Goal: Task Accomplishment & Management: Use online tool/utility

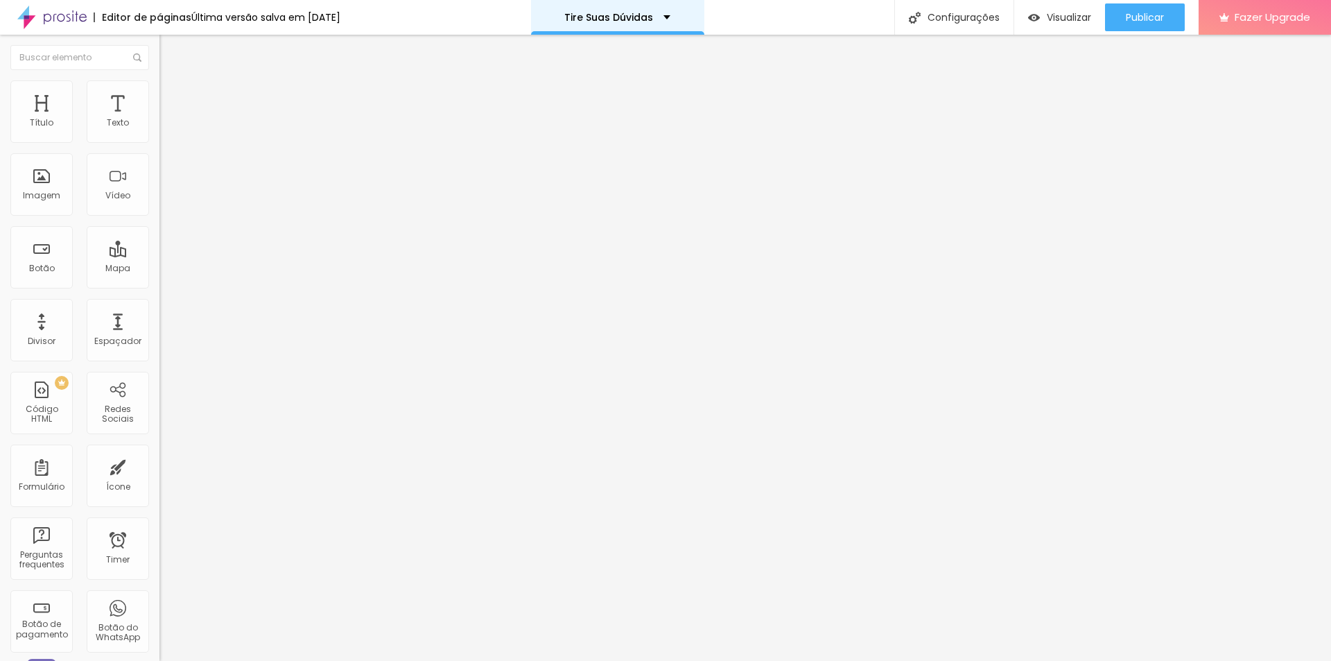
click at [664, 7] on div "Tire Suas Dúvidas" at bounding box center [617, 17] width 173 height 35
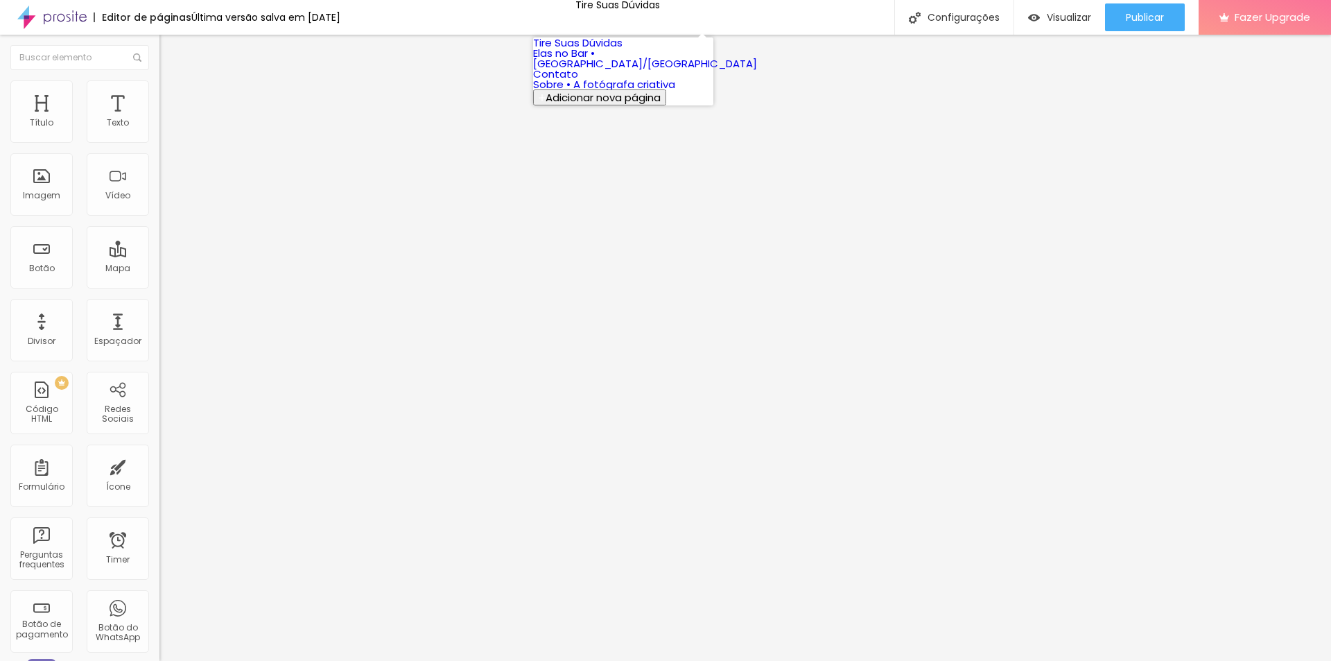
click at [660, 91] on link "Sobre • A fotógrafa criativa" at bounding box center [604, 84] width 142 height 15
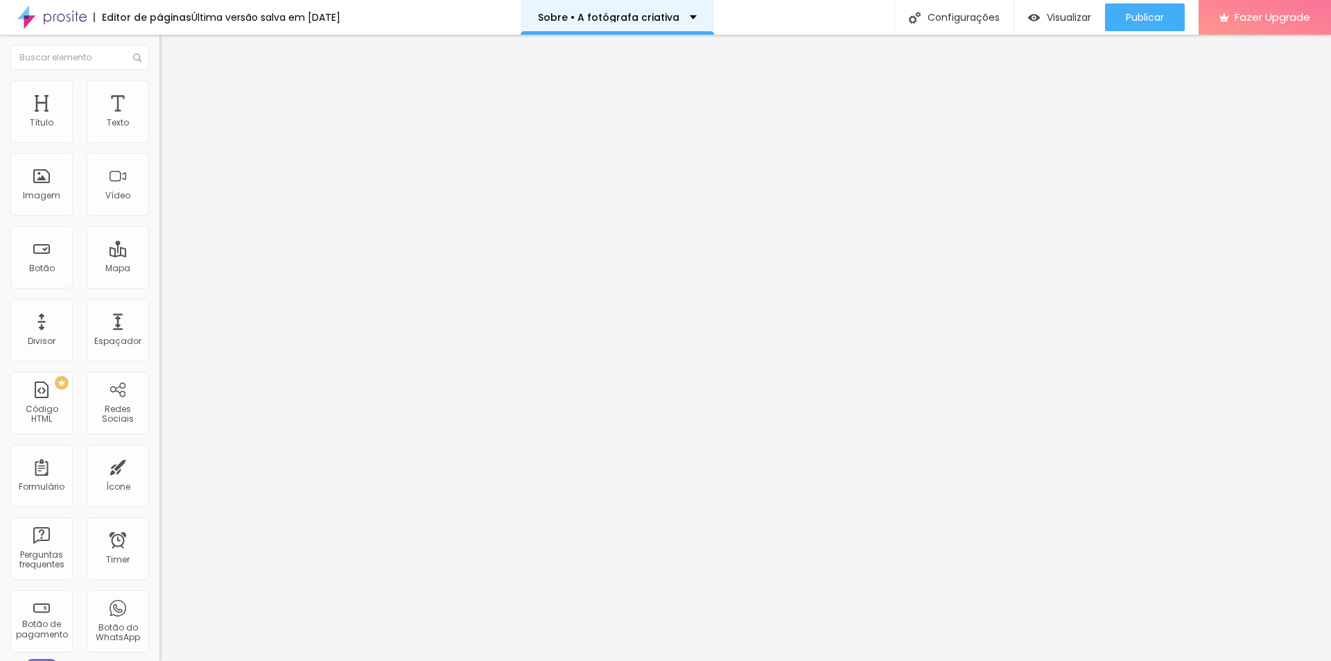
click at [644, 28] on div "Sobre • A fotógrafa criativa" at bounding box center [617, 17] width 193 height 35
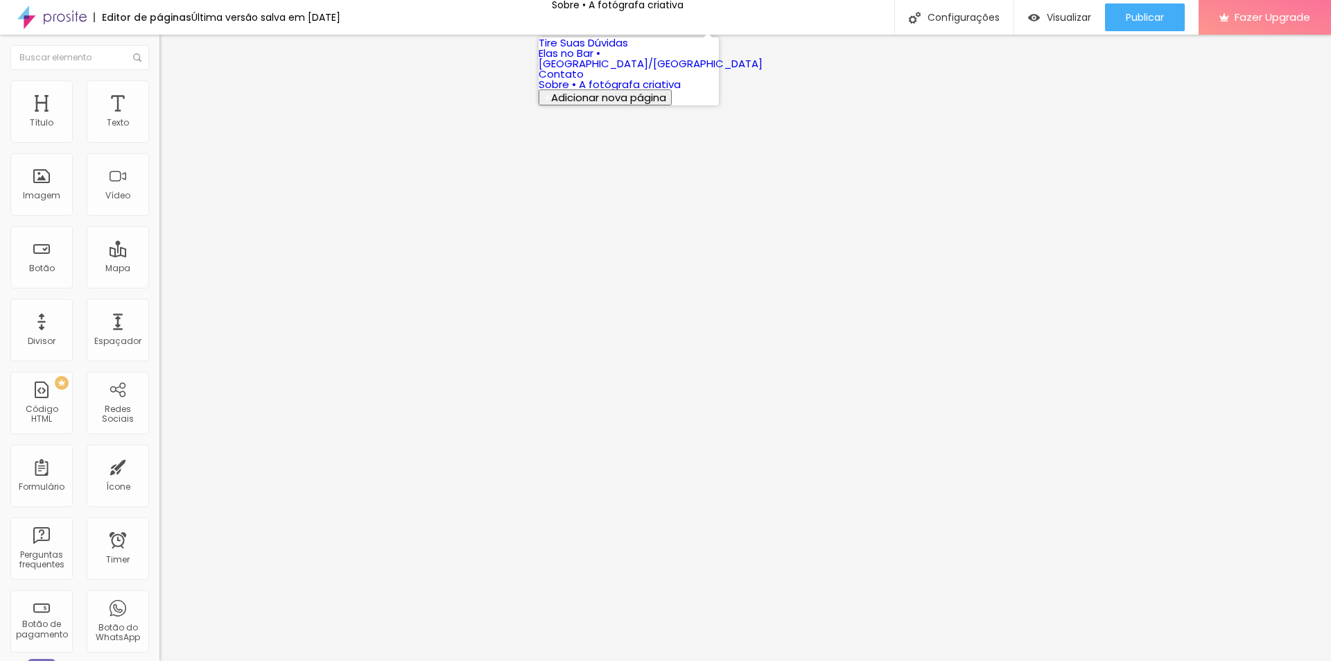
click at [638, 71] on link "Elas no Bar • [GEOGRAPHIC_DATA]/[GEOGRAPHIC_DATA]" at bounding box center [651, 58] width 224 height 25
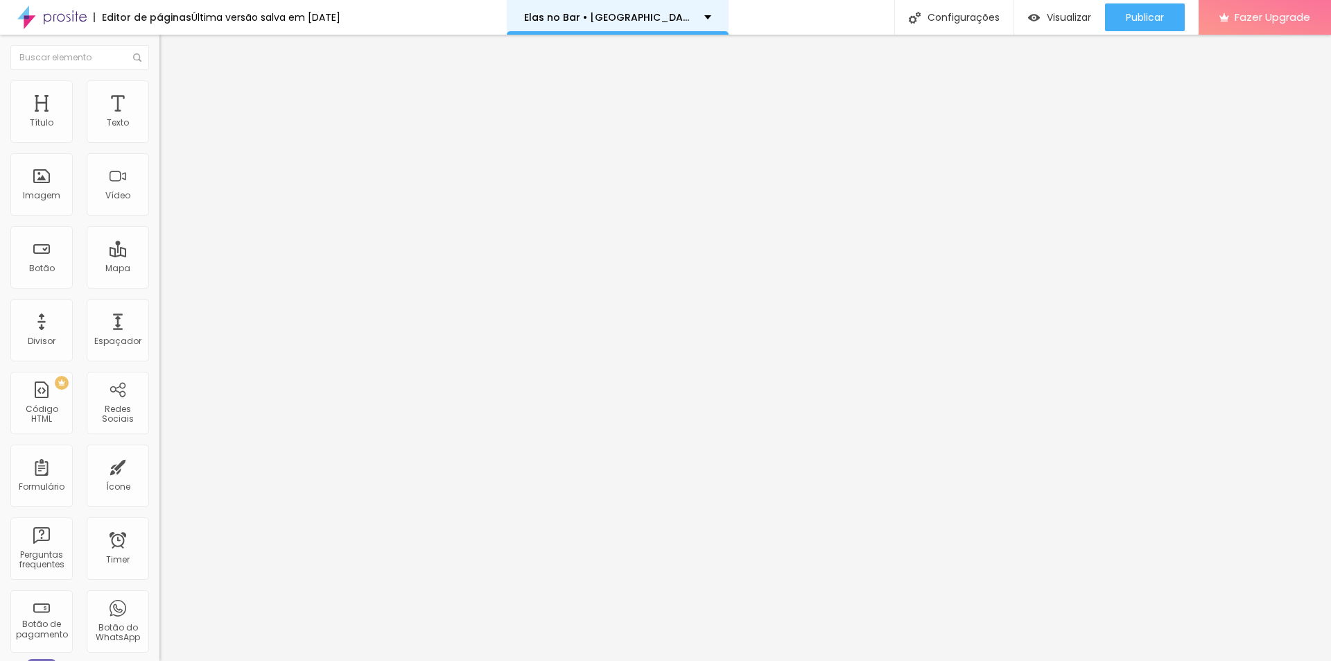
click at [589, 29] on div "Elas no Bar • [GEOGRAPHIC_DATA]/[GEOGRAPHIC_DATA]" at bounding box center [618, 17] width 222 height 35
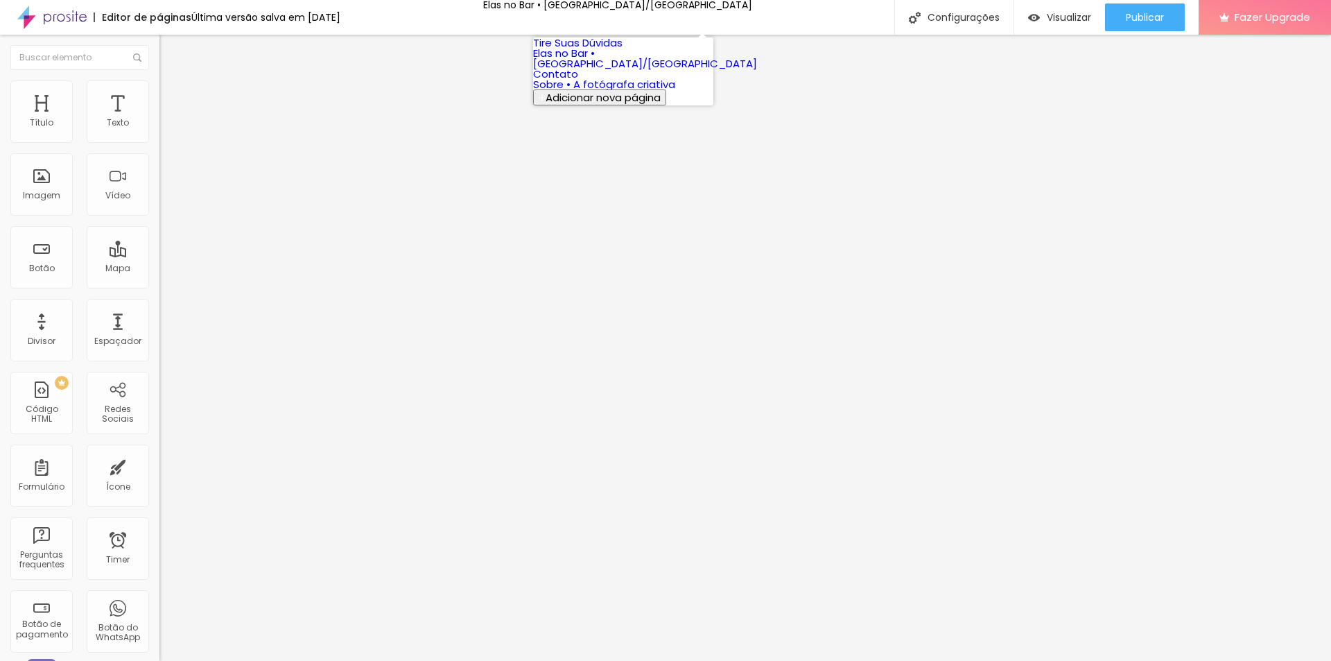
click at [613, 46] on link "Tire Suas Dúvidas" at bounding box center [577, 42] width 89 height 15
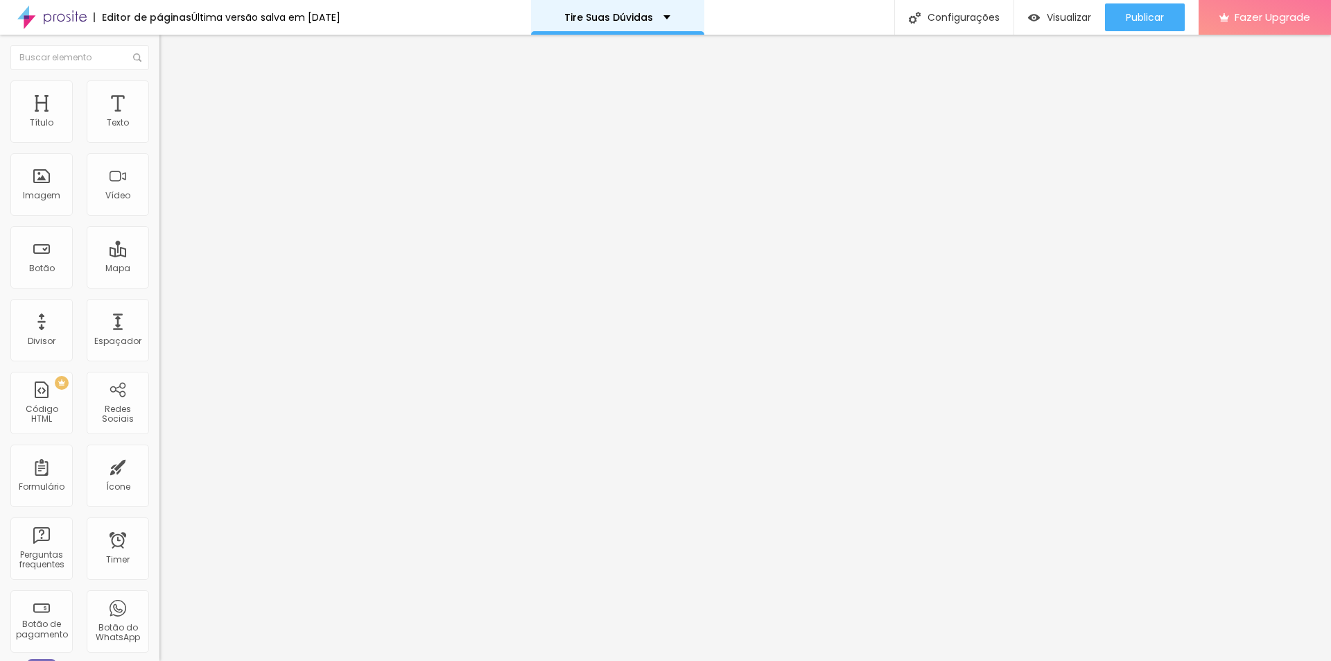
click at [616, 20] on p "Tire Suas Dúvidas" at bounding box center [608, 17] width 89 height 10
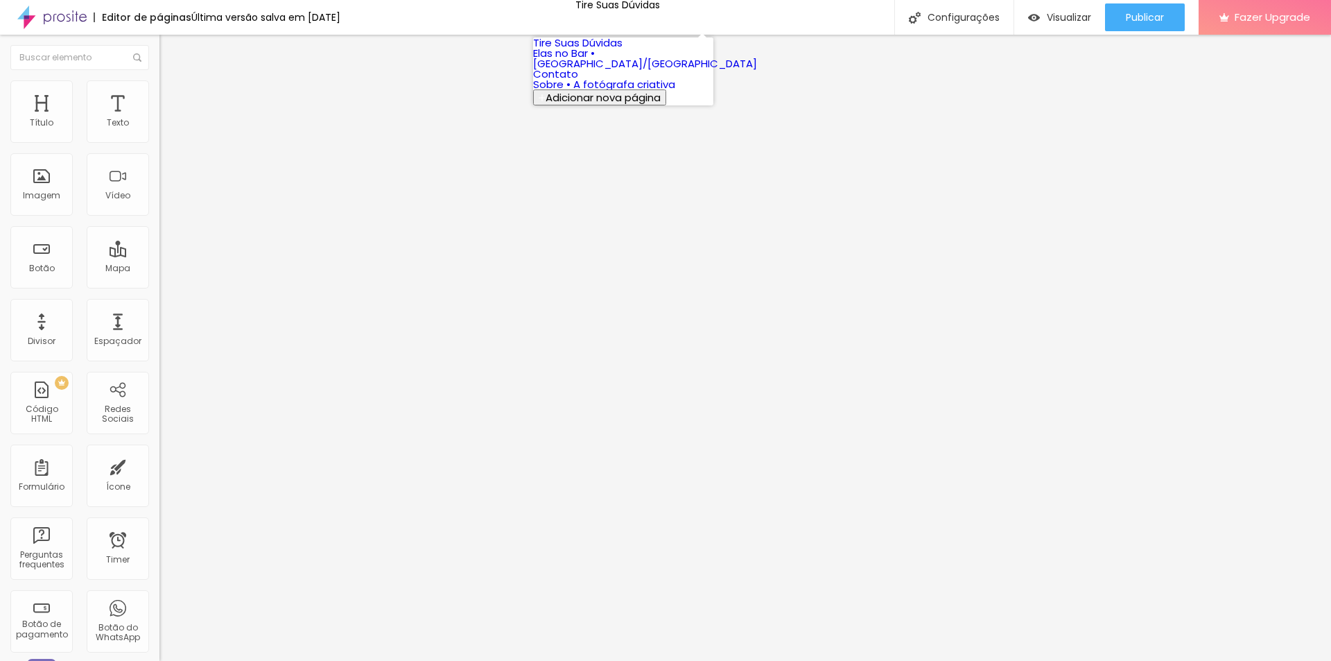
click at [627, 91] on link "Sobre • A fotógrafa criativa" at bounding box center [604, 84] width 142 height 15
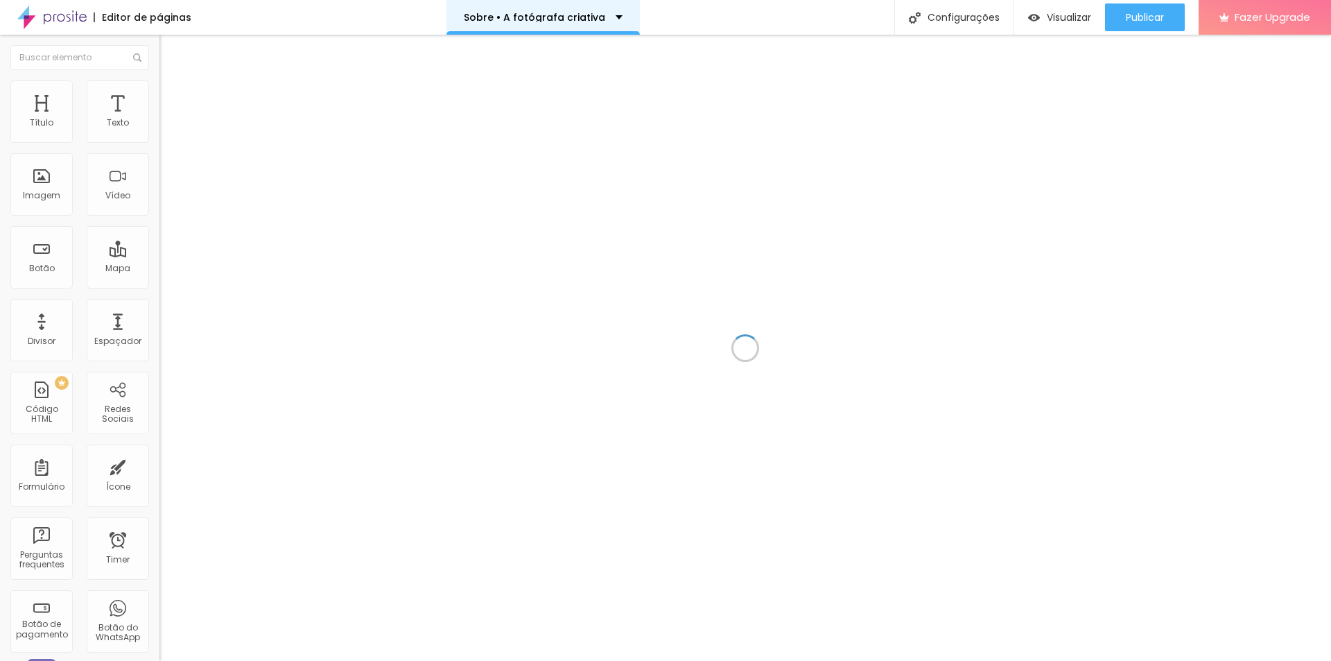
click at [609, 30] on div "Sobre • A fotógrafa criativa" at bounding box center [542, 17] width 193 height 35
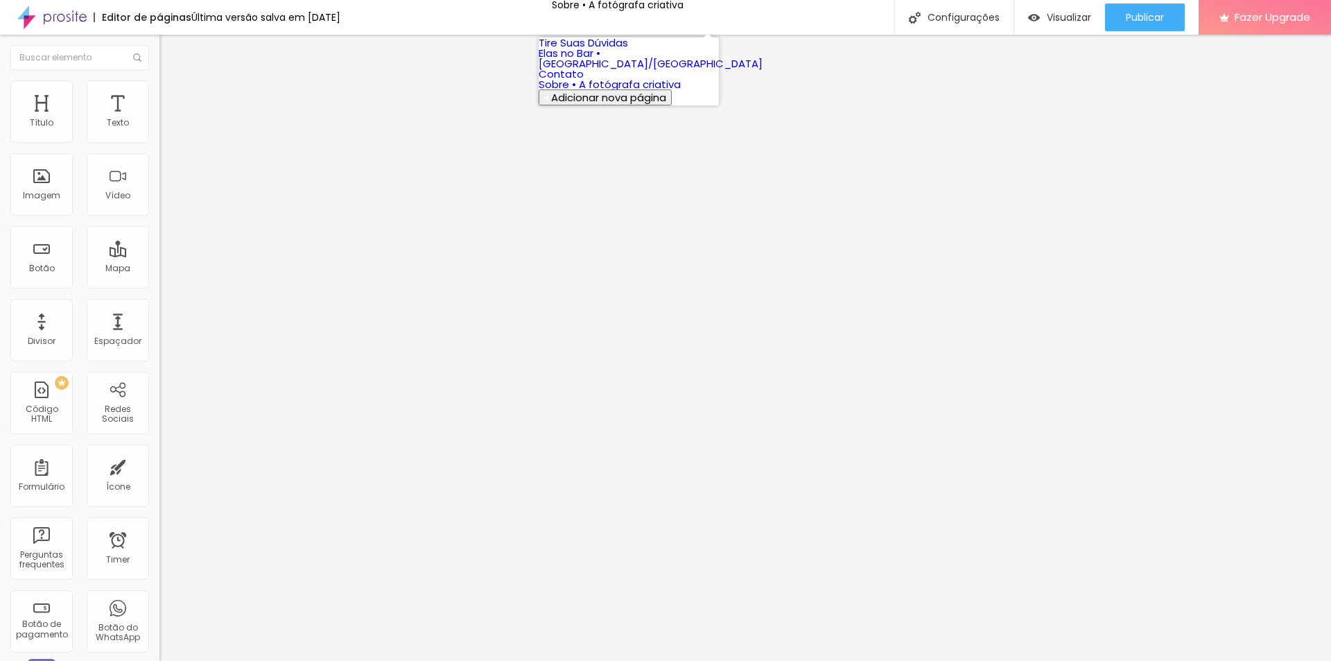
click at [616, 105] on span "Adicionar nova página" at bounding box center [608, 97] width 115 height 15
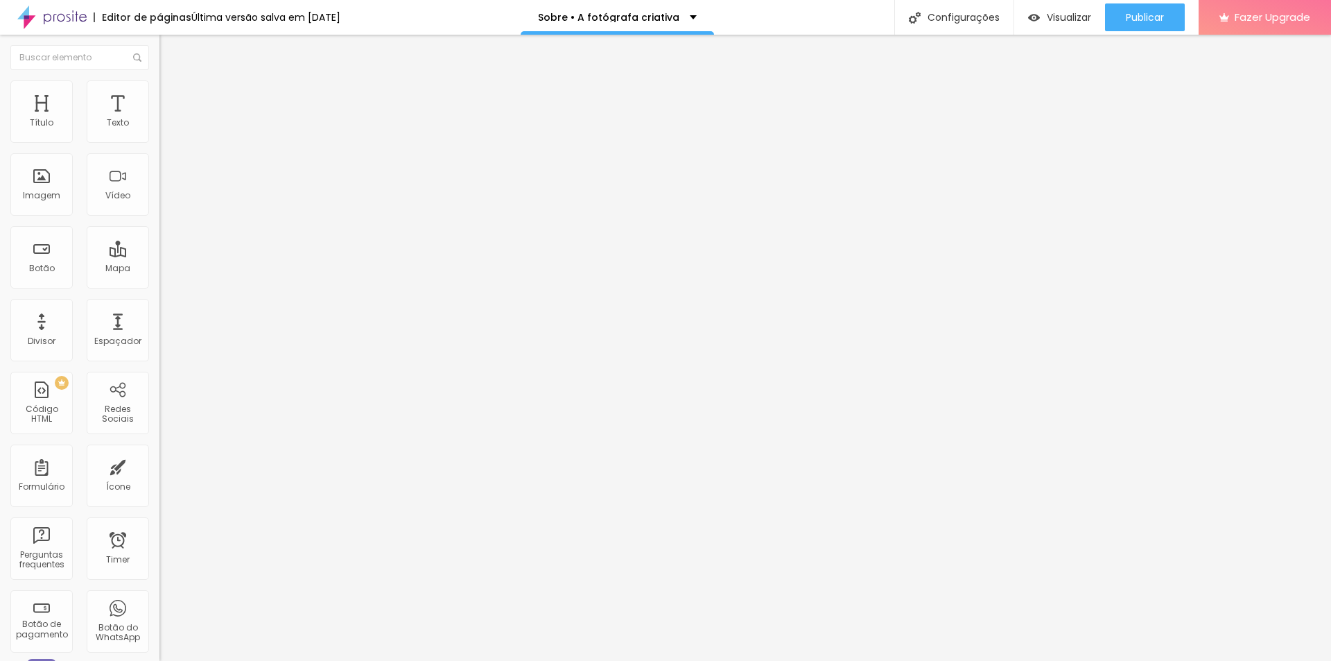
type input "Home"
click at [977, 16] on div "Configurações" at bounding box center [953, 17] width 119 height 35
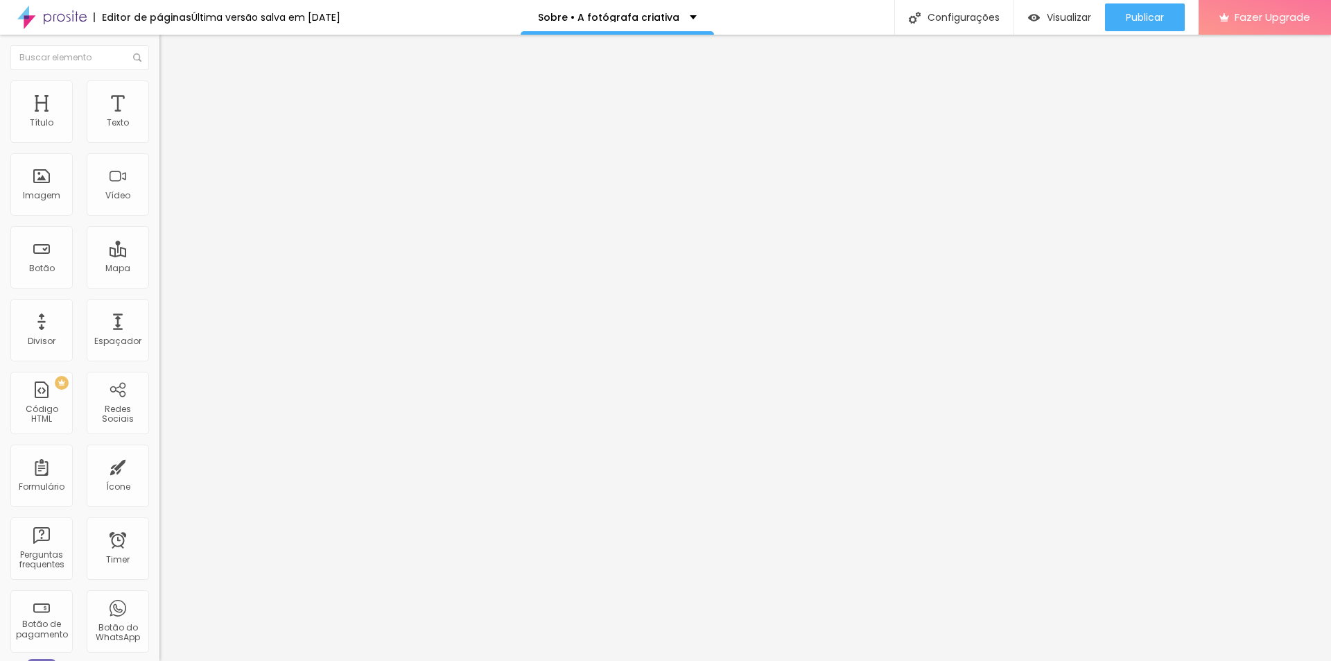
click at [633, 21] on p "Sobre • A fotógrafa criativa" at bounding box center [608, 17] width 141 height 10
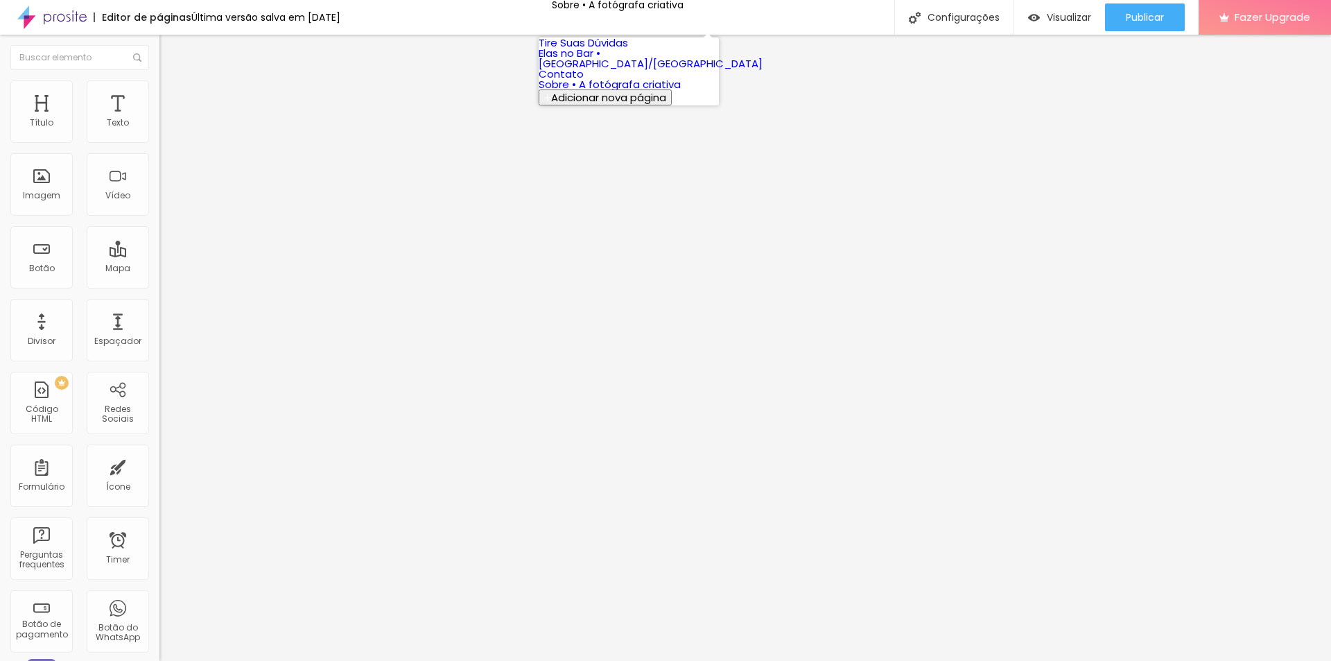
click at [584, 81] on link "Contato" at bounding box center [561, 74] width 45 height 15
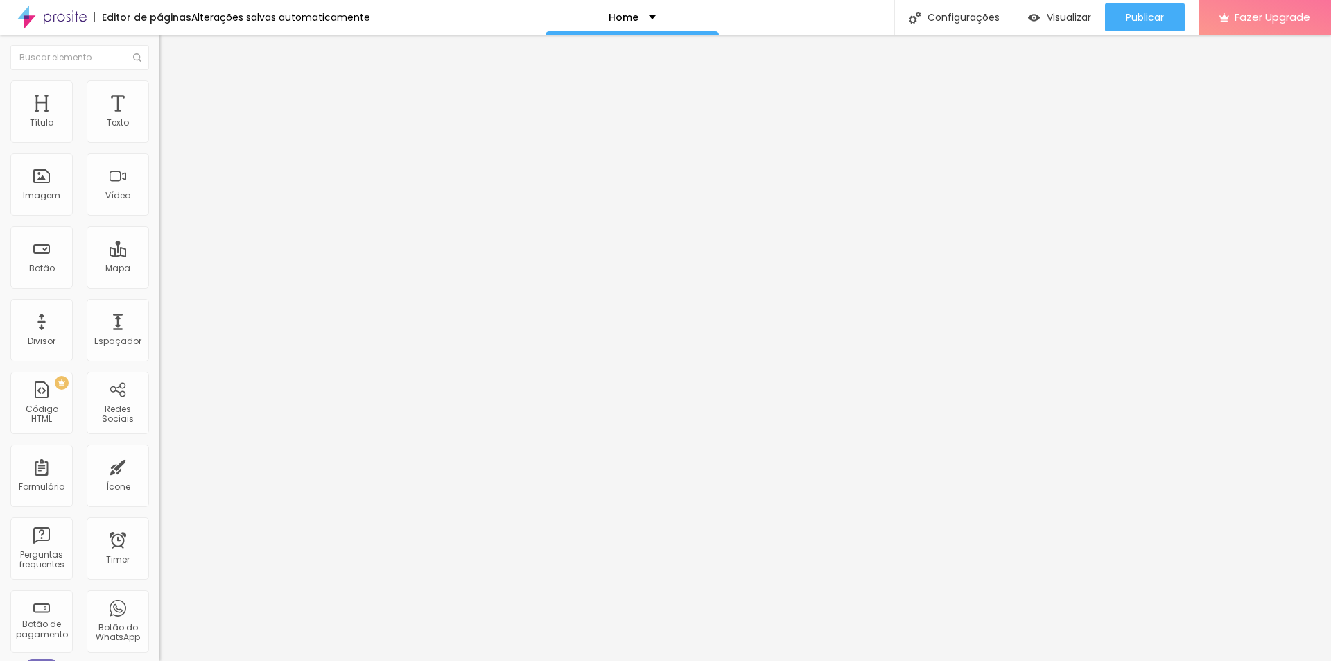
click at [159, 86] on img at bounding box center [165, 86] width 12 height 12
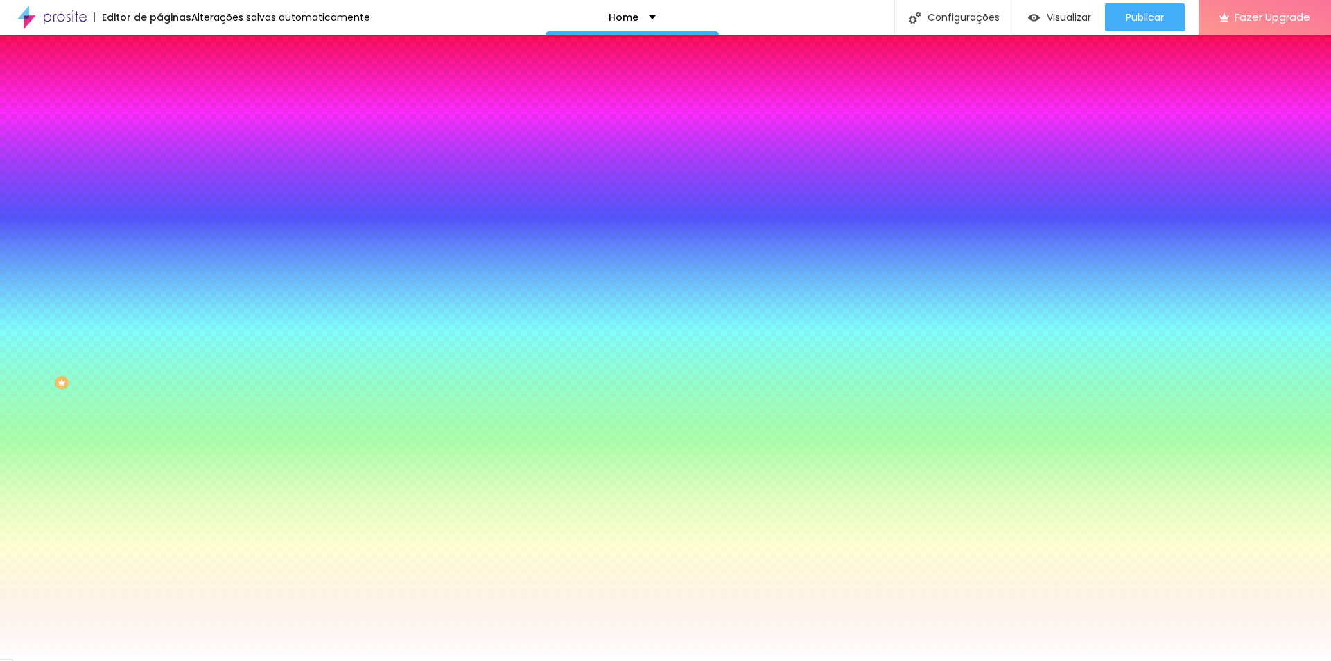
click at [172, 103] on span "Avançado" at bounding box center [195, 104] width 46 height 12
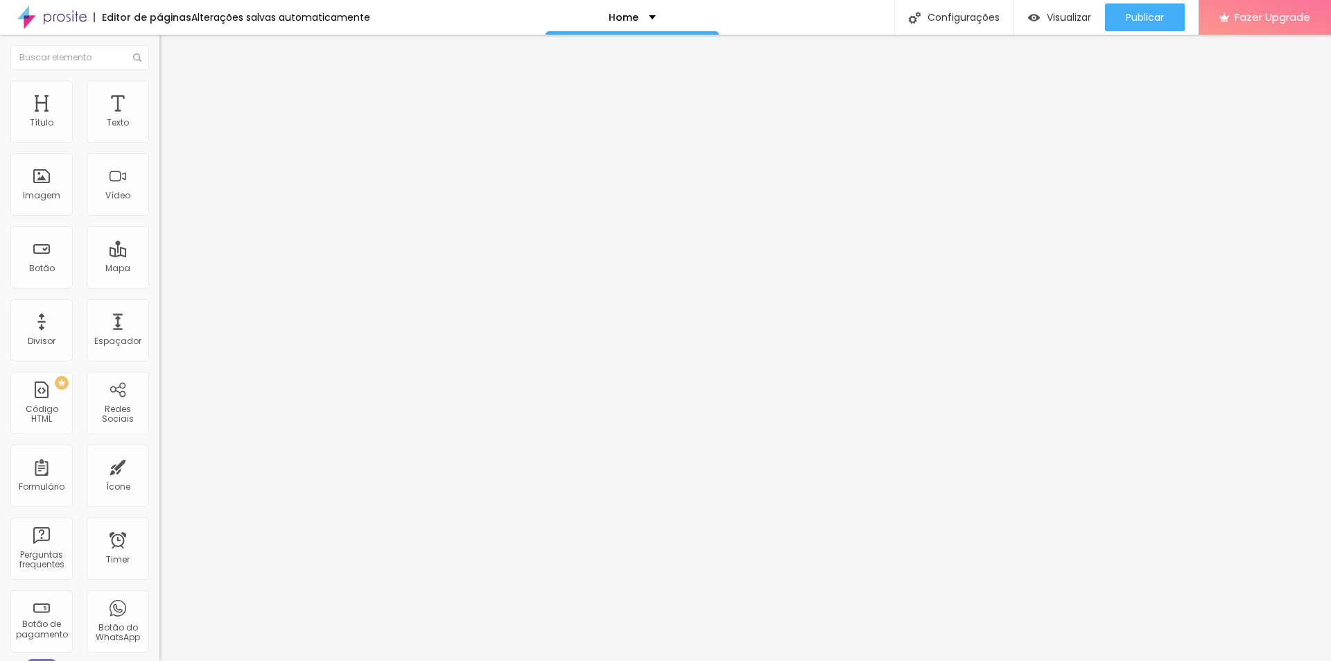
click at [172, 96] on span "Estilo" at bounding box center [182, 90] width 21 height 12
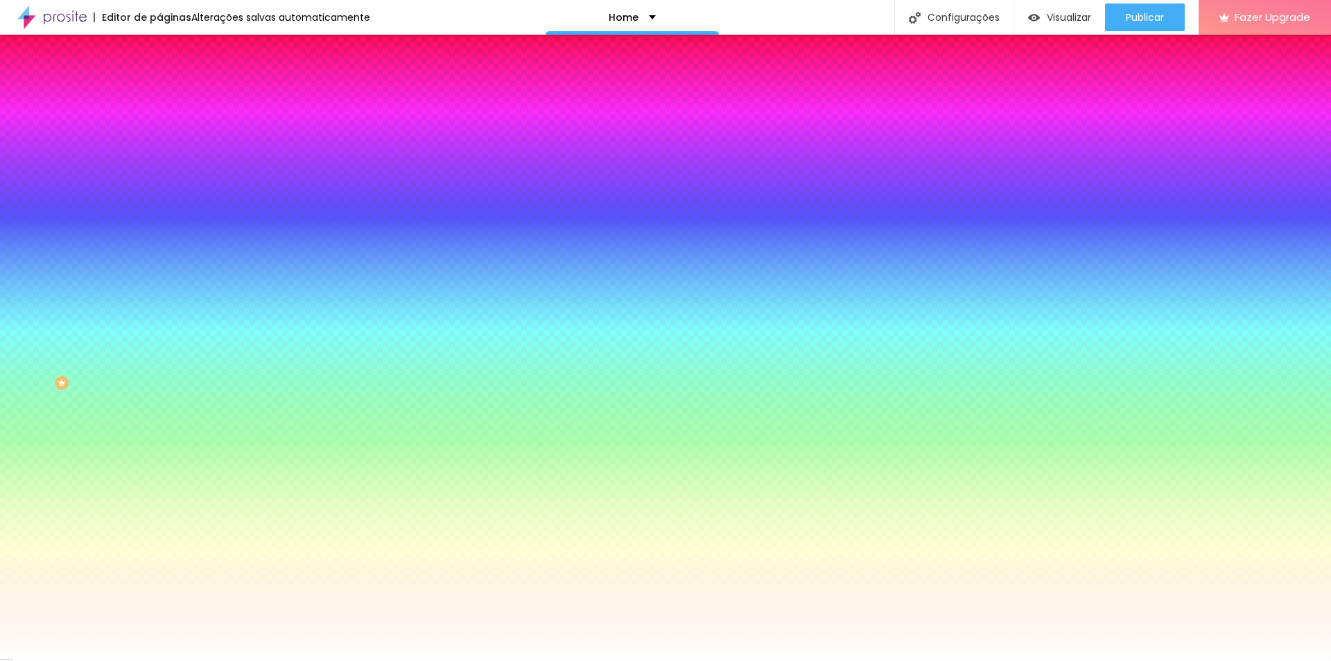
click at [159, 80] on li "Conteúdo" at bounding box center [238, 74] width 159 height 14
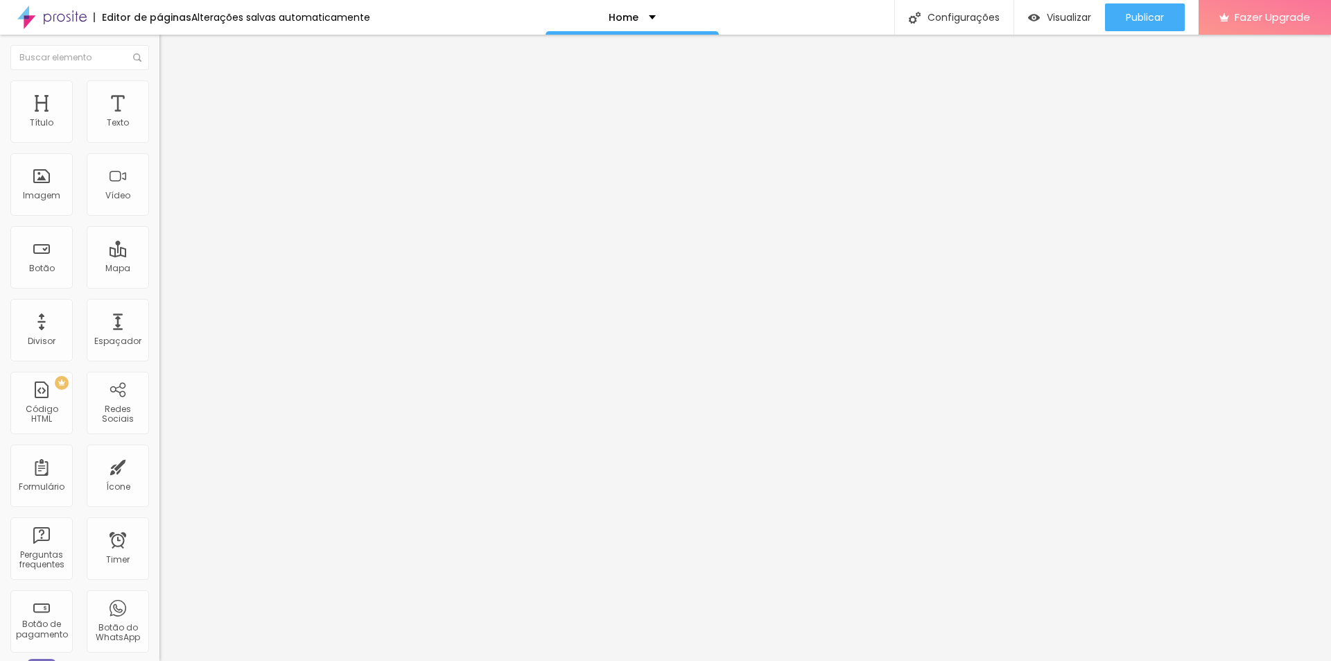
click at [159, 84] on li "Estilo" at bounding box center [238, 87] width 159 height 14
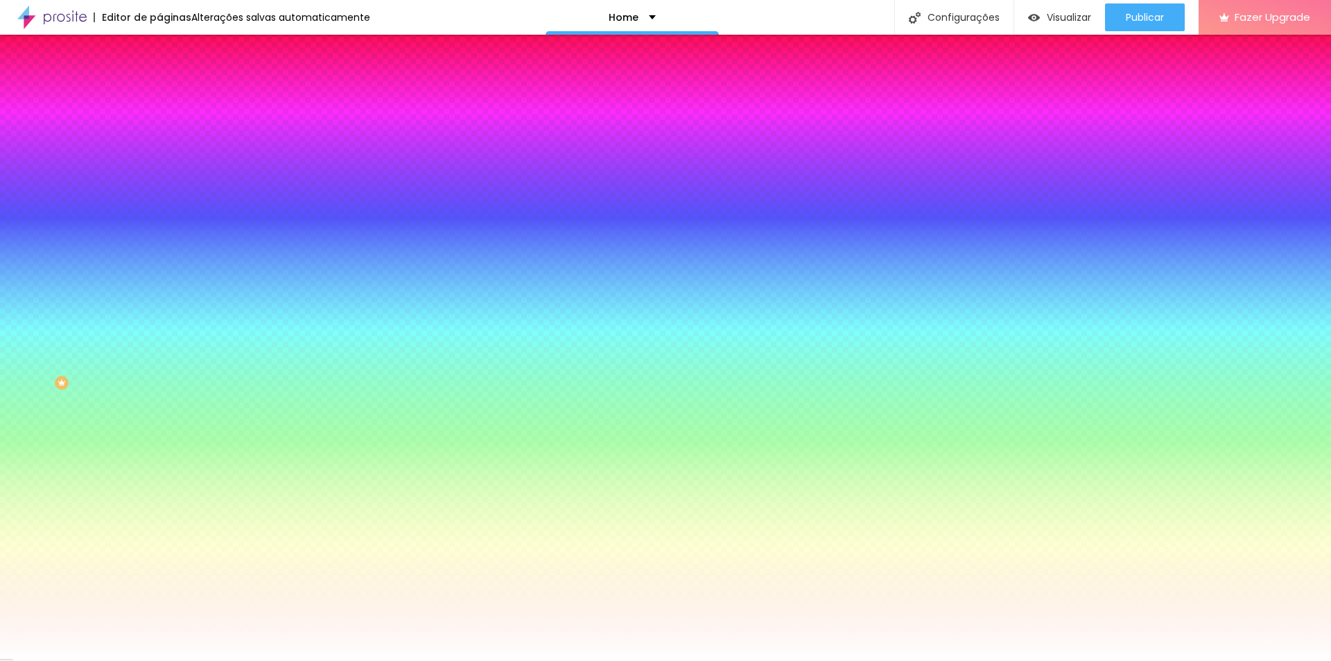
click at [159, 202] on div "Cor de fundo Voltar ao padrão #FFFFFF" at bounding box center [238, 183] width 159 height 38
click at [159, 134] on div "Efeito da Imagem" at bounding box center [238, 130] width 159 height 8
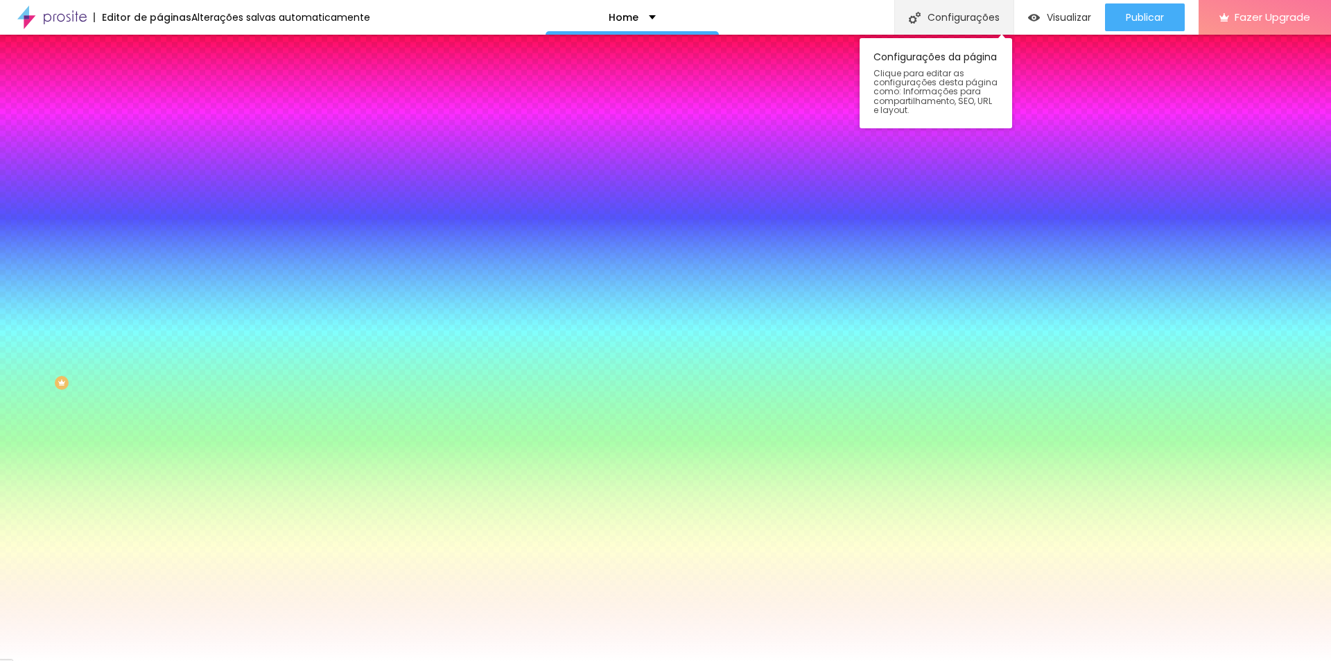
click at [963, 17] on div "Configurações" at bounding box center [953, 17] width 119 height 35
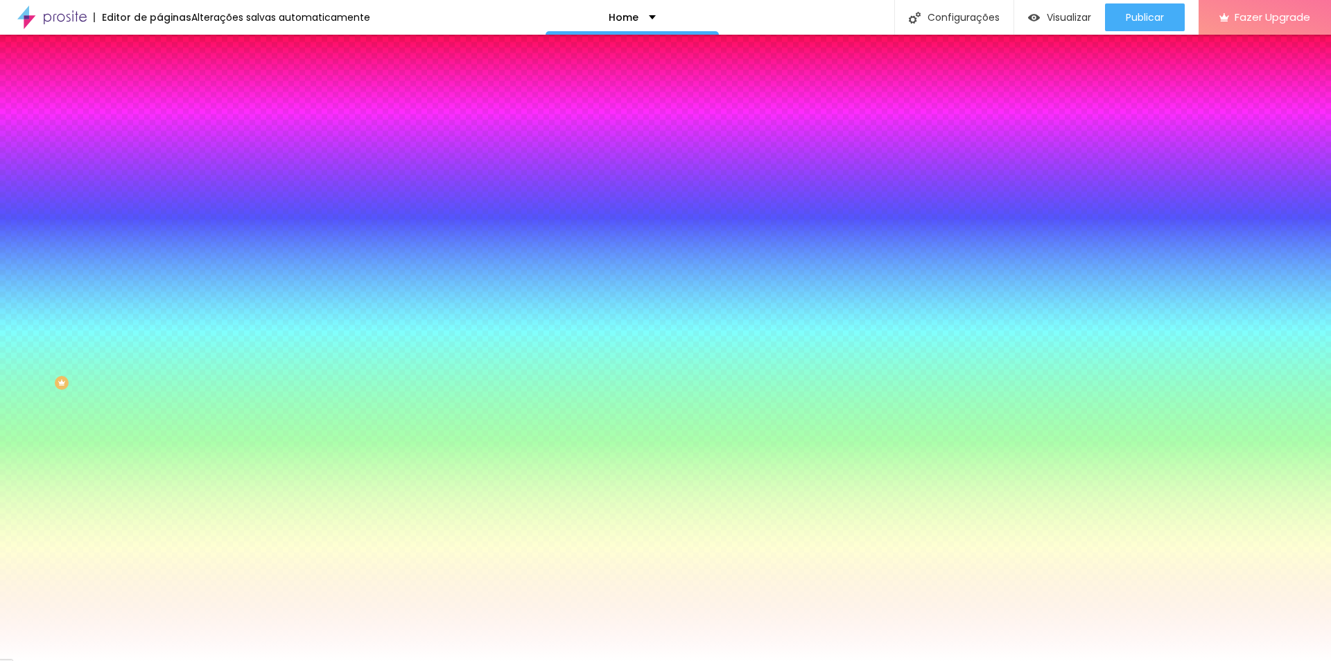
click at [931, 660] on div "Configurações da página" at bounding box center [665, 671] width 1331 height 21
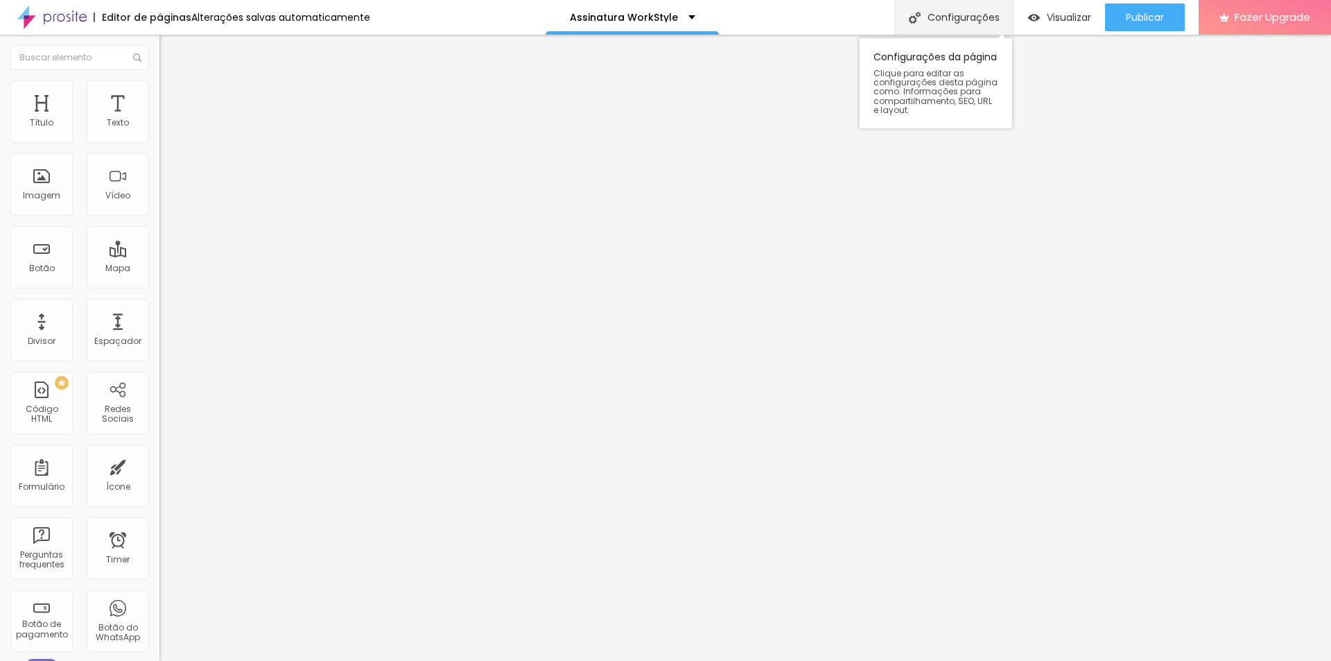
click at [932, 21] on div "Configurações" at bounding box center [953, 17] width 119 height 35
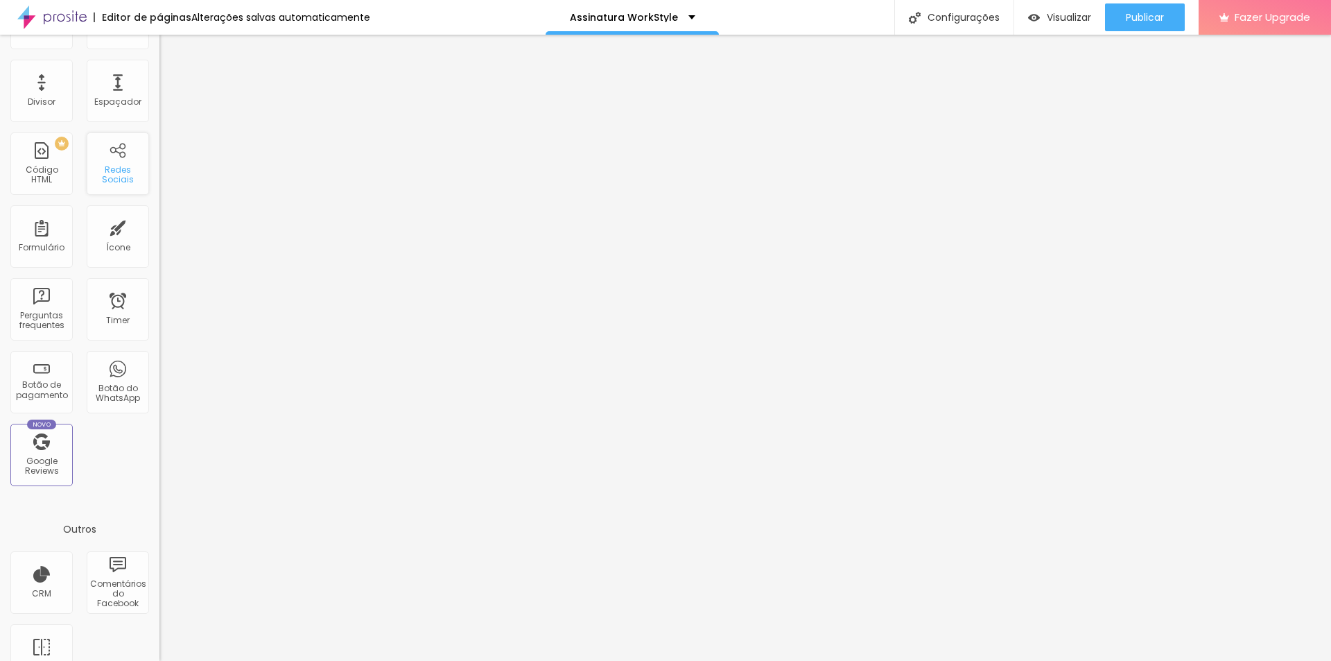
scroll to position [275, 0]
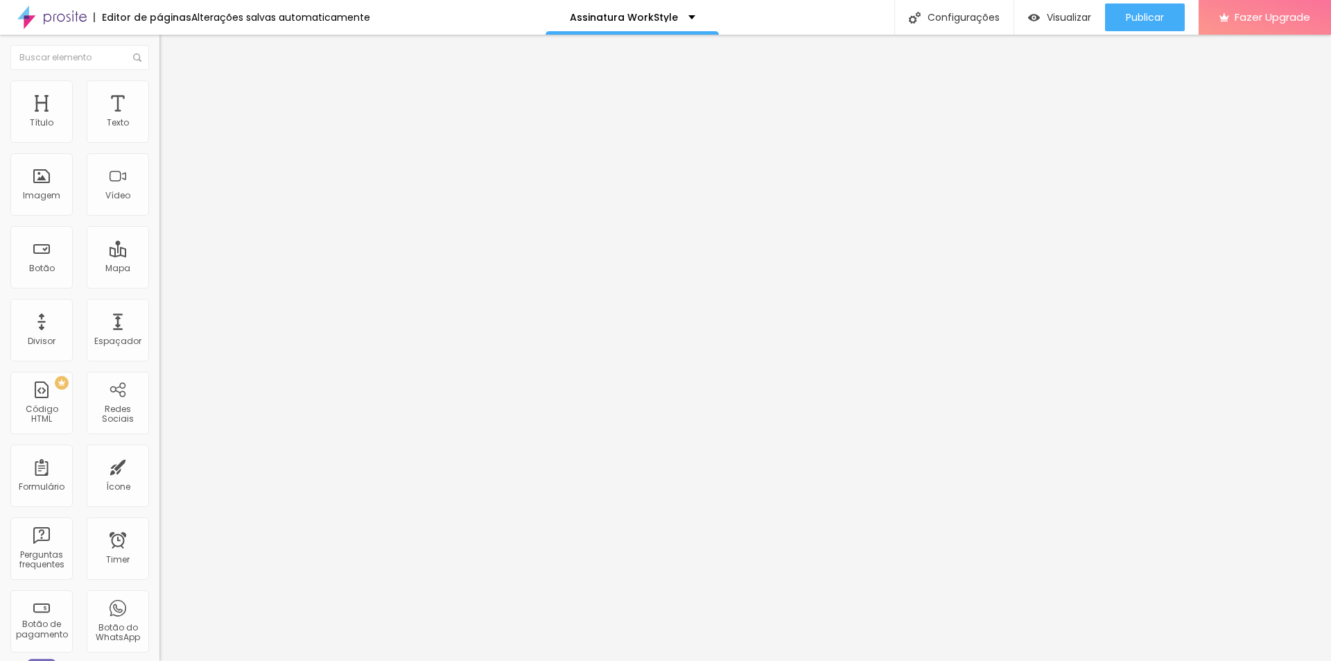
click at [172, 96] on span "Avançado" at bounding box center [195, 90] width 46 height 12
click at [172, 82] on span "Estilo" at bounding box center [182, 76] width 21 height 12
click at [159, 80] on li "Estilo" at bounding box center [238, 74] width 159 height 14
click at [159, 87] on img at bounding box center [165, 86] width 12 height 12
click at [159, 88] on ul "Estilo Avançado" at bounding box center [238, 81] width 159 height 28
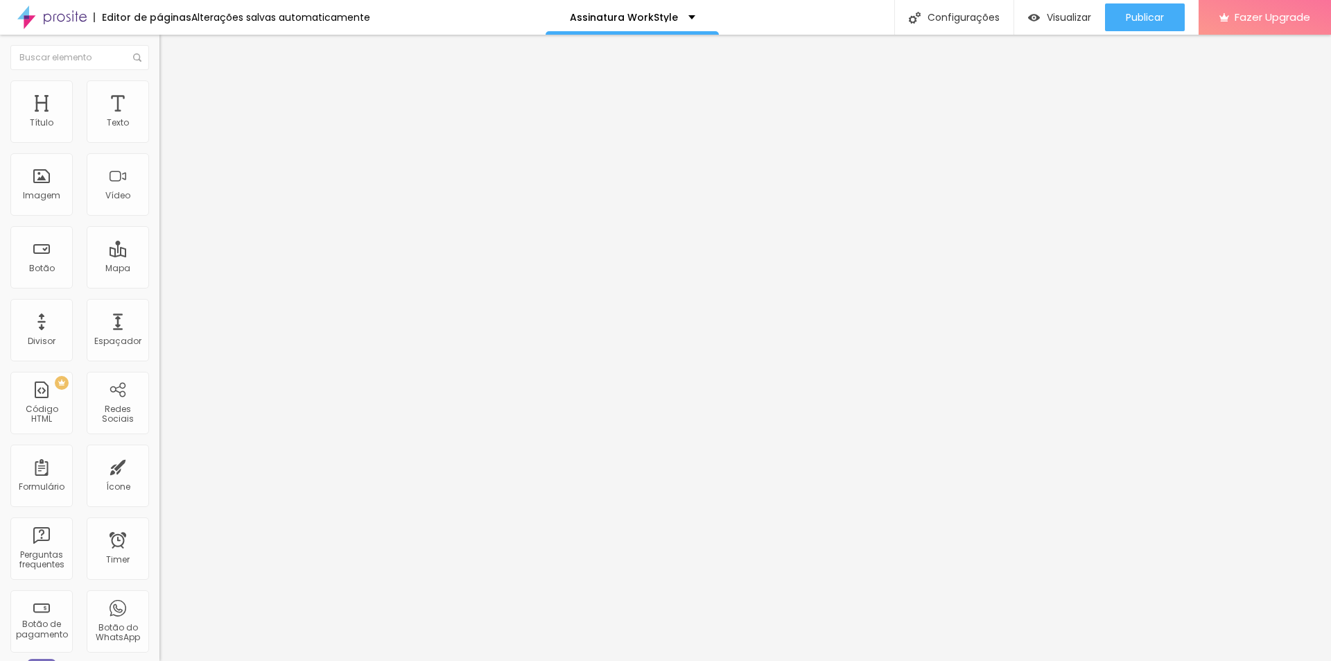
click at [159, 131] on span "Titulo 2" at bounding box center [181, 122] width 45 height 17
click at [159, 117] on span "Titulo 1" at bounding box center [181, 111] width 45 height 12
click at [159, 80] on img at bounding box center [165, 86] width 12 height 12
type input "12"
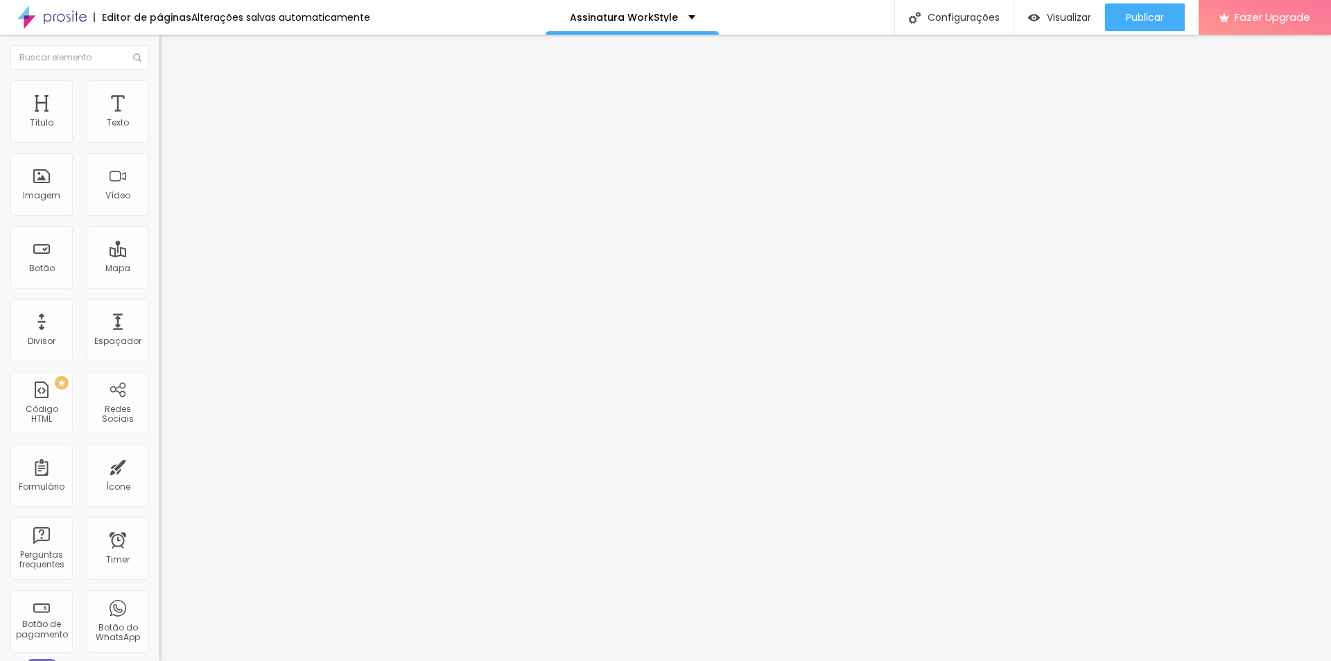
type input "65"
type input "73"
type input "77"
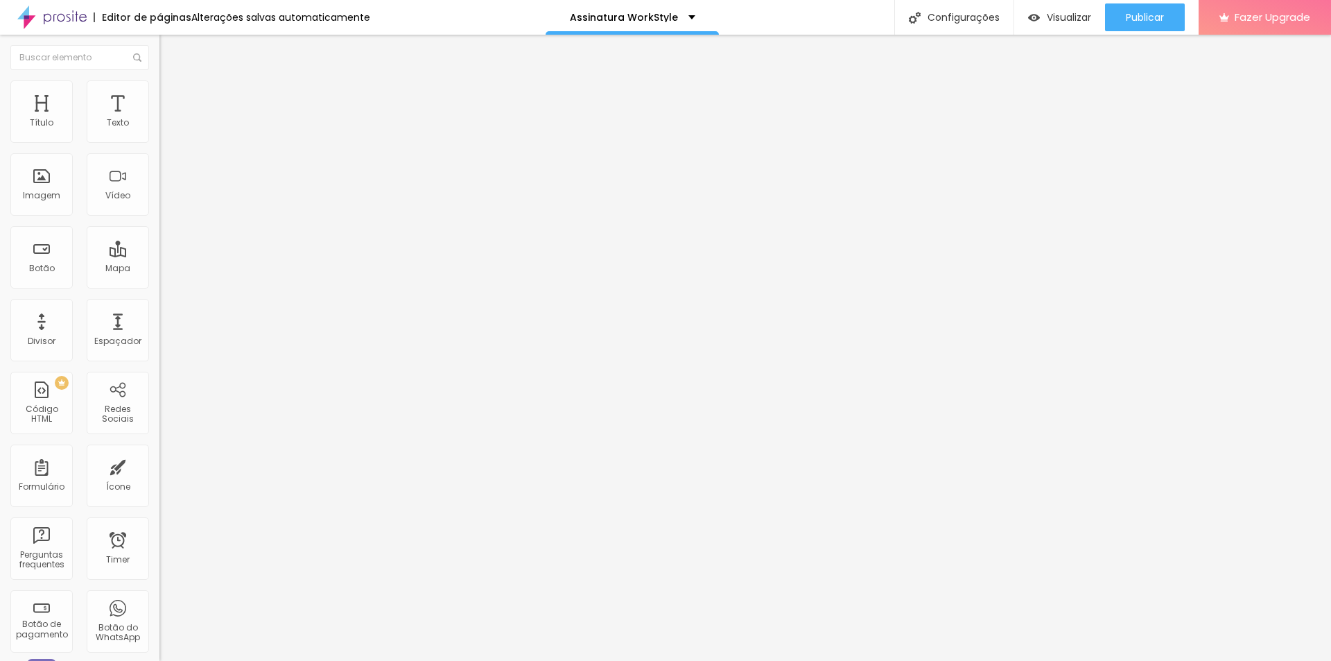
type input "77"
type input "76"
type input "21"
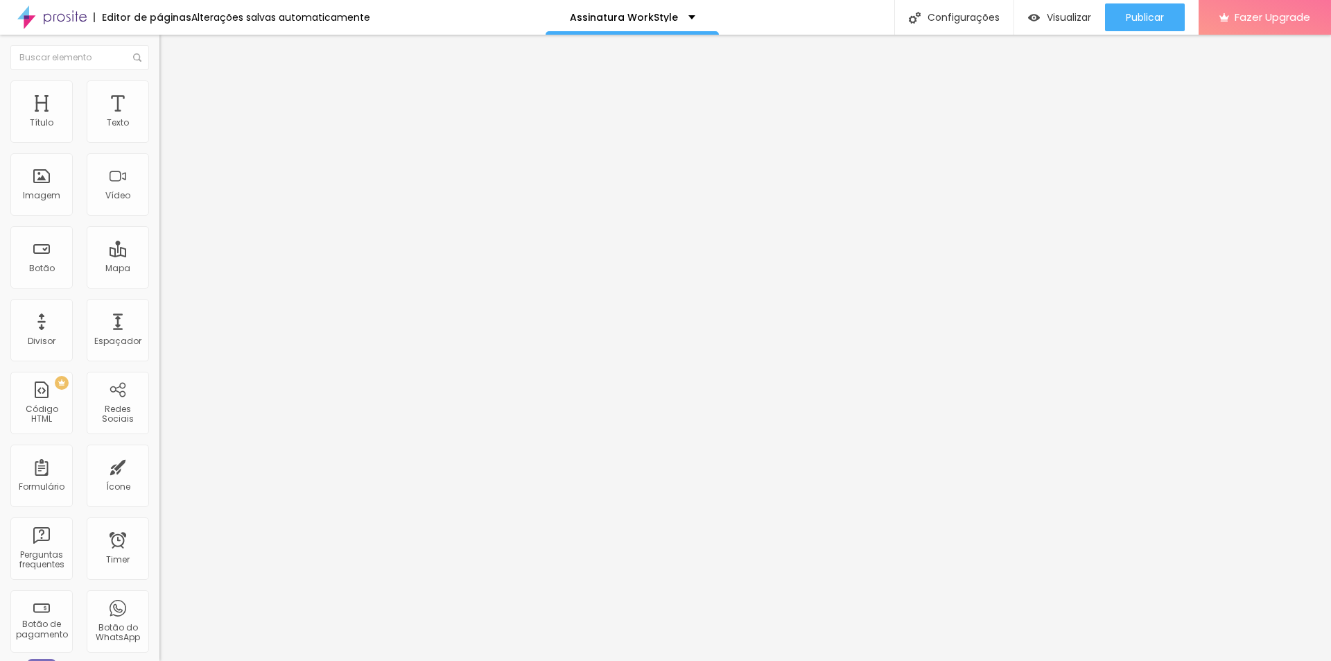
type input "11"
type input "10"
type input "0"
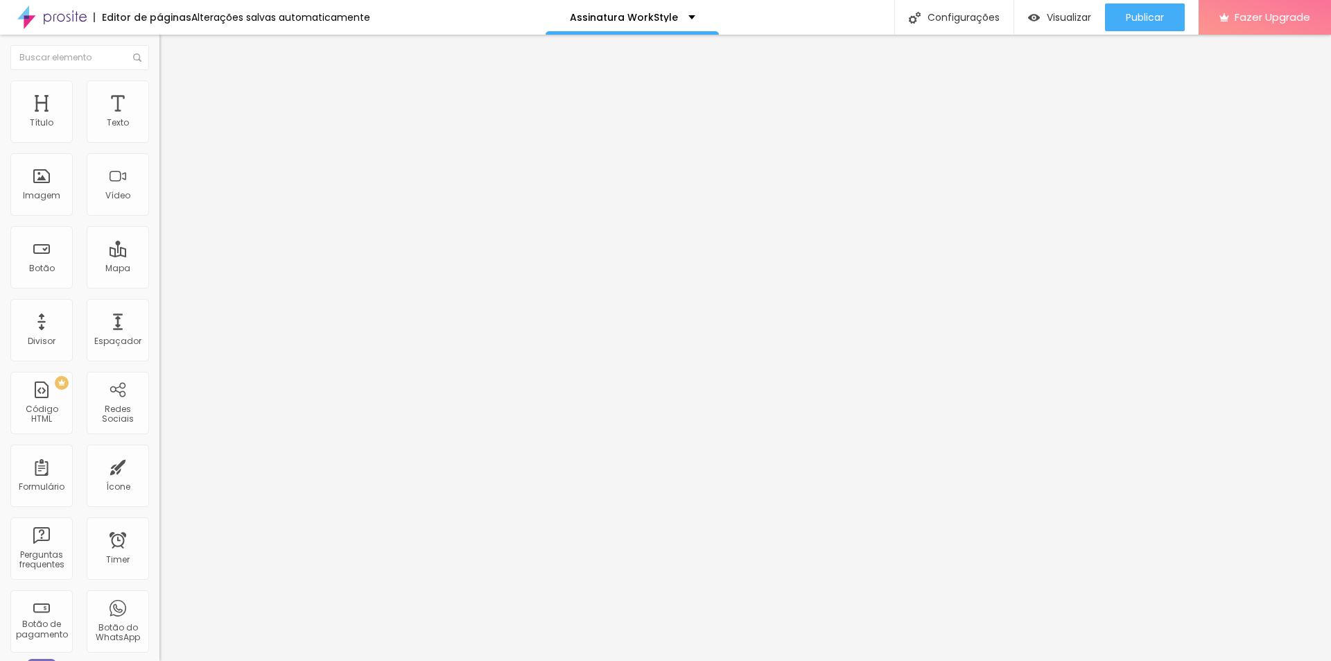
type input "0"
